Goal: Download file/media

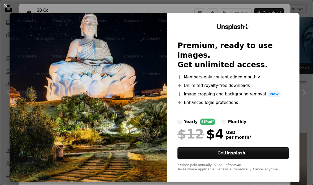
scroll to position [6015, 0]
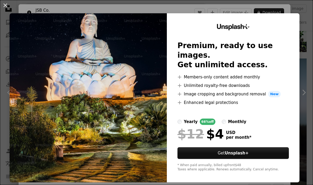
click at [7, 5] on button "An X shape" at bounding box center [5, 5] width 6 height 6
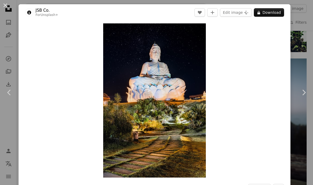
click at [8, 4] on button "An X shape" at bounding box center [5, 5] width 6 height 6
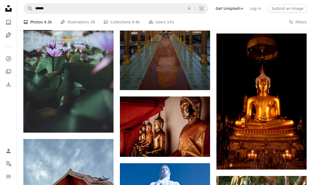
scroll to position [6967, 0]
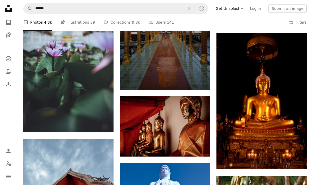
click at [283, 108] on img at bounding box center [261, 101] width 90 height 136
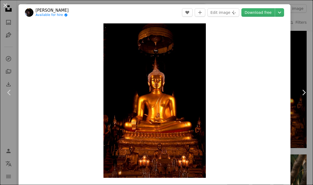
click at [4, 8] on button "An X shape" at bounding box center [5, 5] width 6 height 6
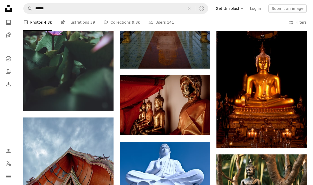
click at [195, 5] on button "An X shape" at bounding box center [189, 8] width 12 height 10
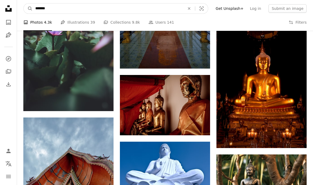
type input "********"
click at [28, 8] on button "A magnifying glass" at bounding box center [28, 8] width 9 height 10
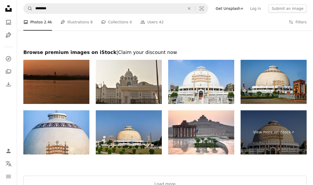
scroll to position [943, 0]
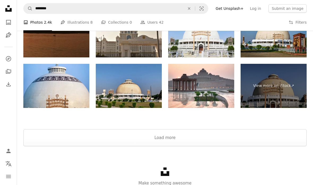
click at [240, 139] on button "Load more" at bounding box center [164, 137] width 283 height 17
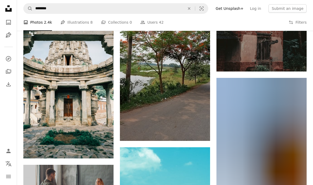
scroll to position [846, 0]
